Goal: Find specific page/section: Find specific page/section

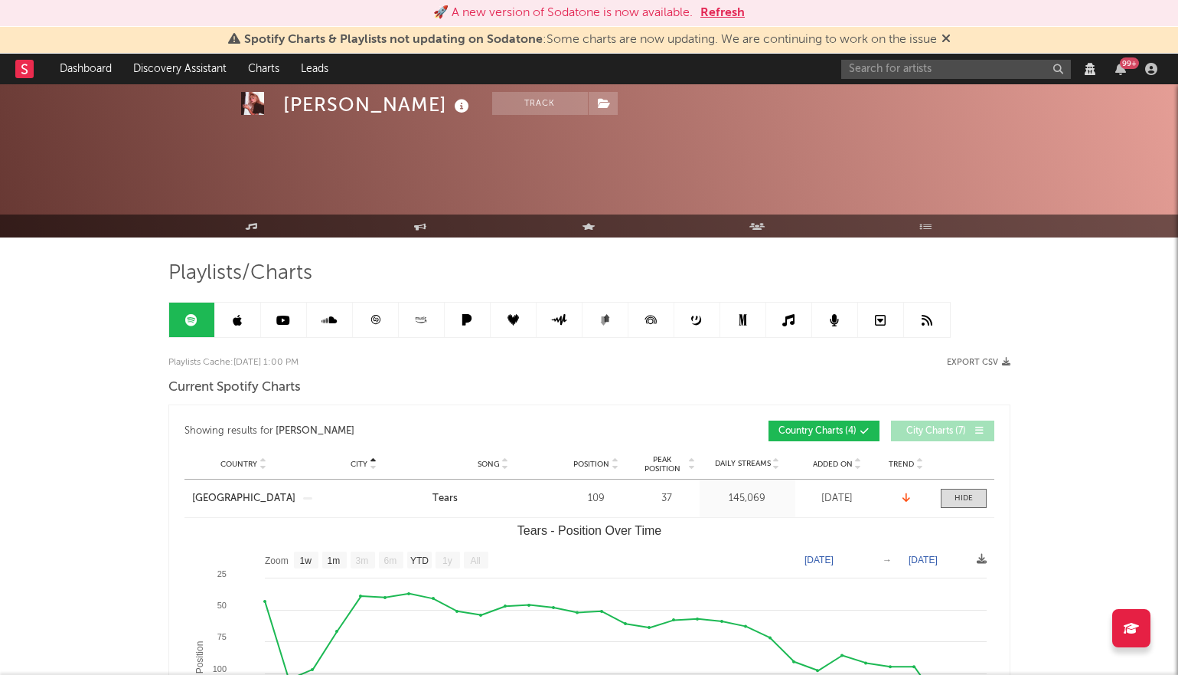
select select "1w"
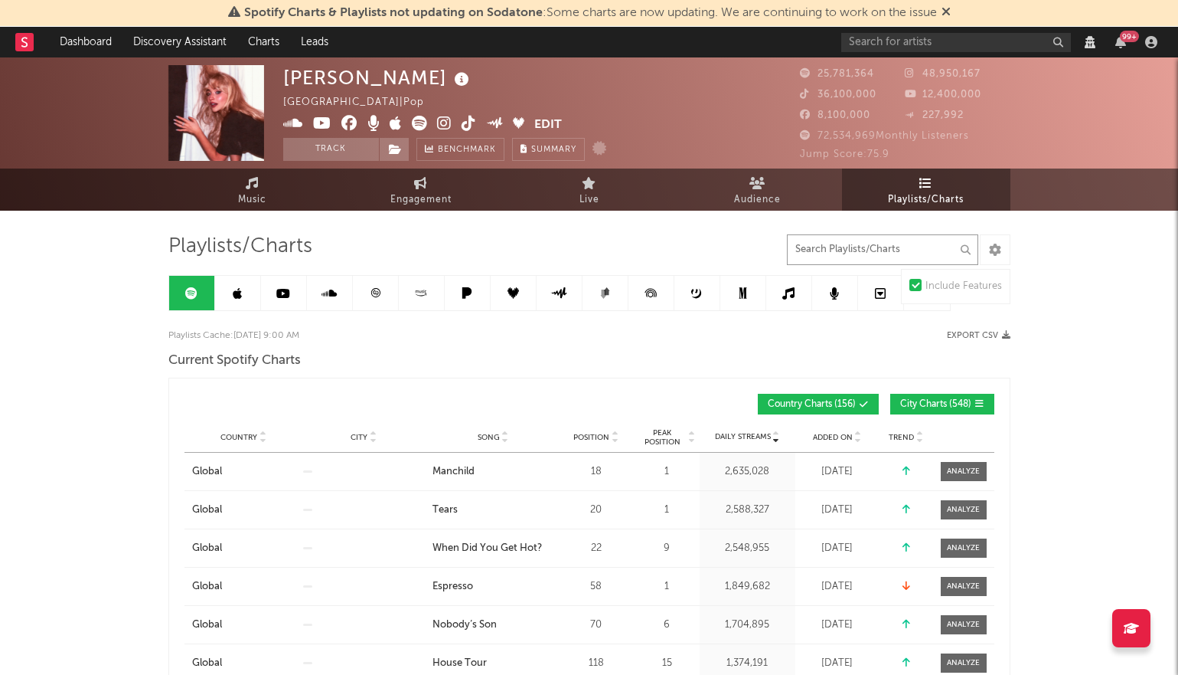
click at [882, 247] on input "text" at bounding box center [882, 249] width 191 height 31
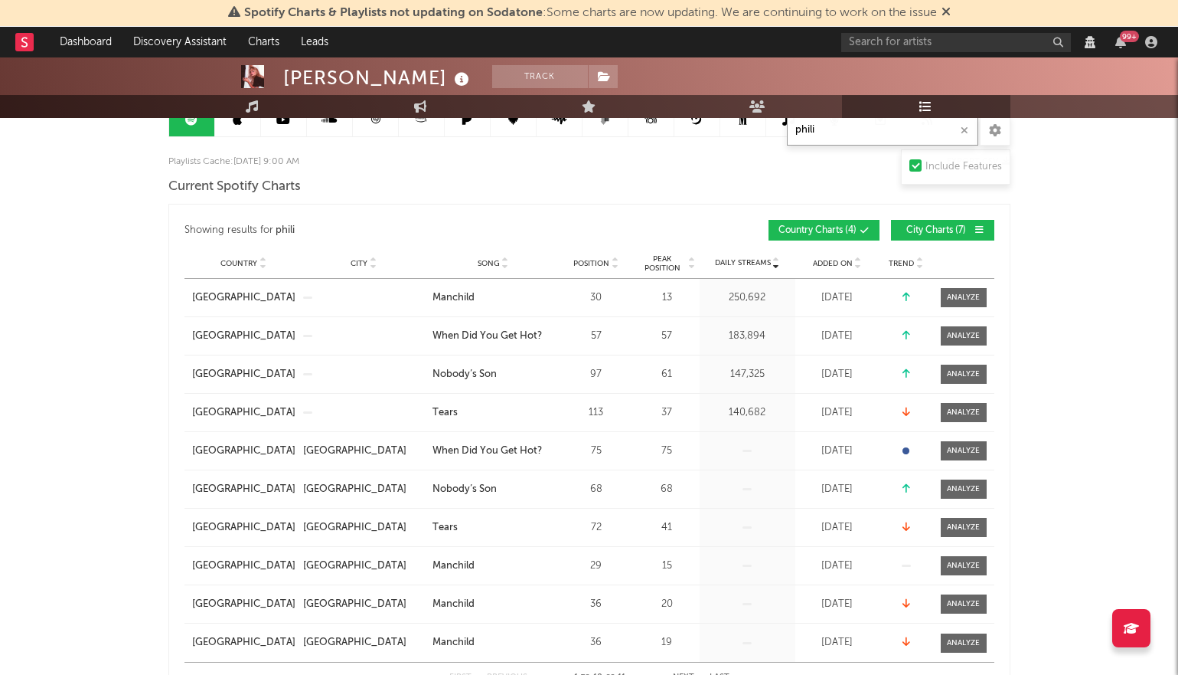
scroll to position [201, 0]
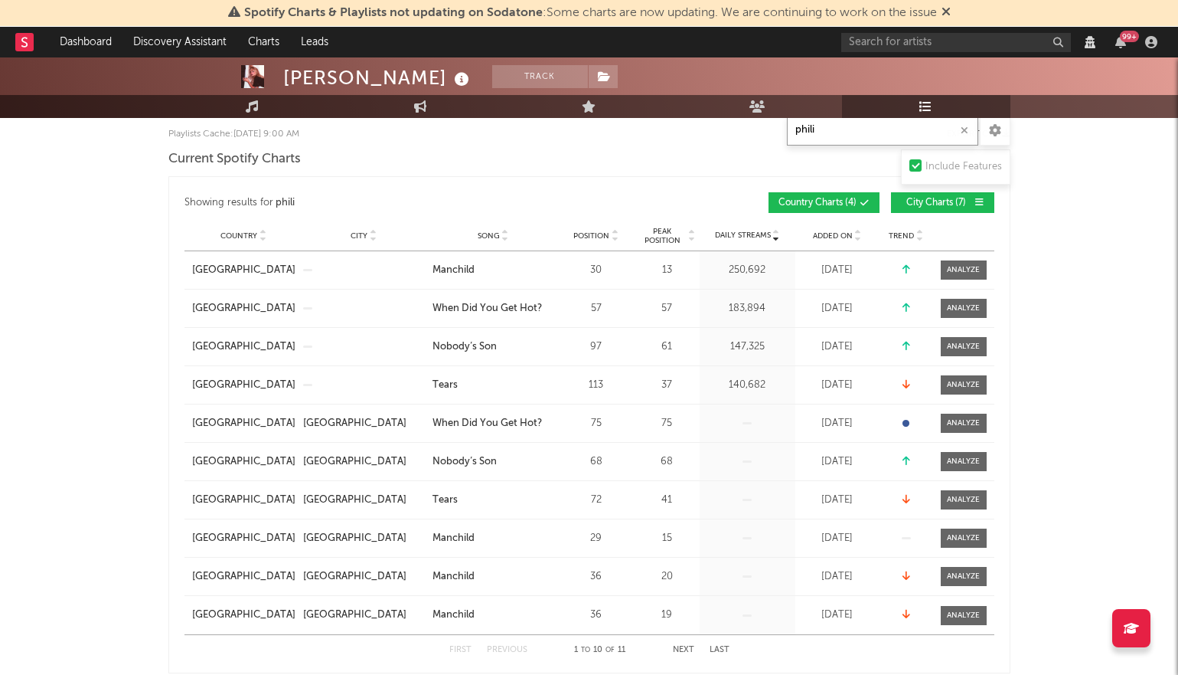
type input "phili"
drag, startPoint x: 946, startPoint y: 381, endPoint x: 956, endPoint y: 381, distance: 10.7
click at [946, 381] on span at bounding box center [964, 384] width 46 height 19
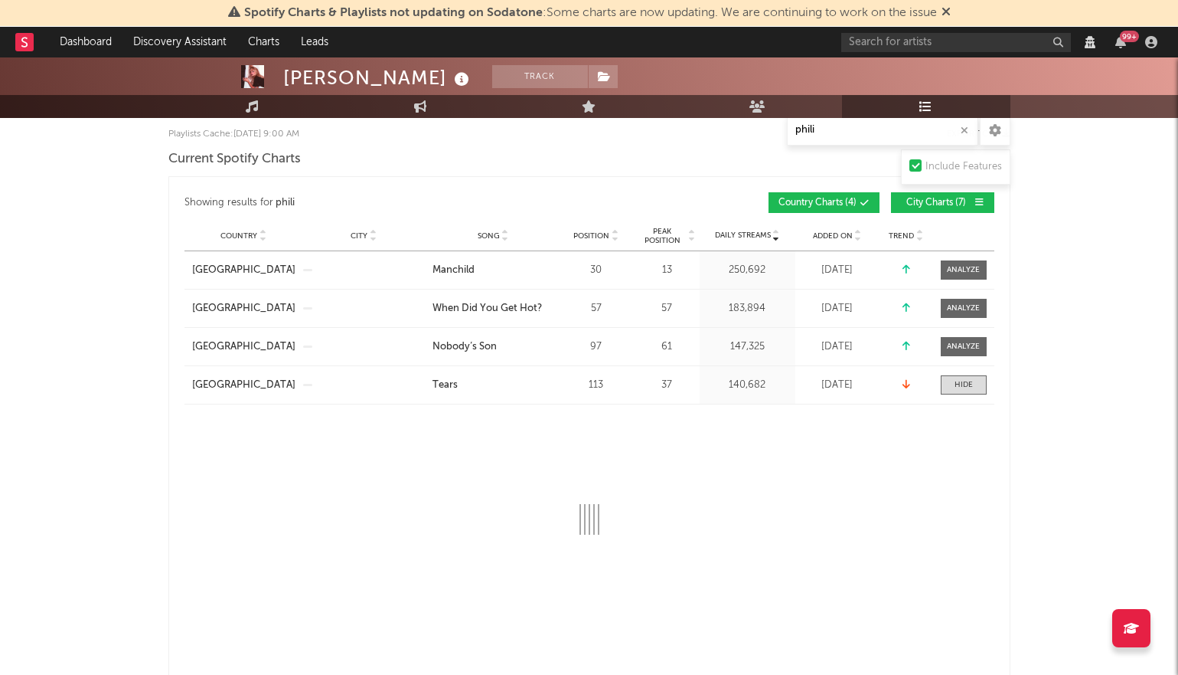
select select "1w"
